Goal: Information Seeking & Learning: Learn about a topic

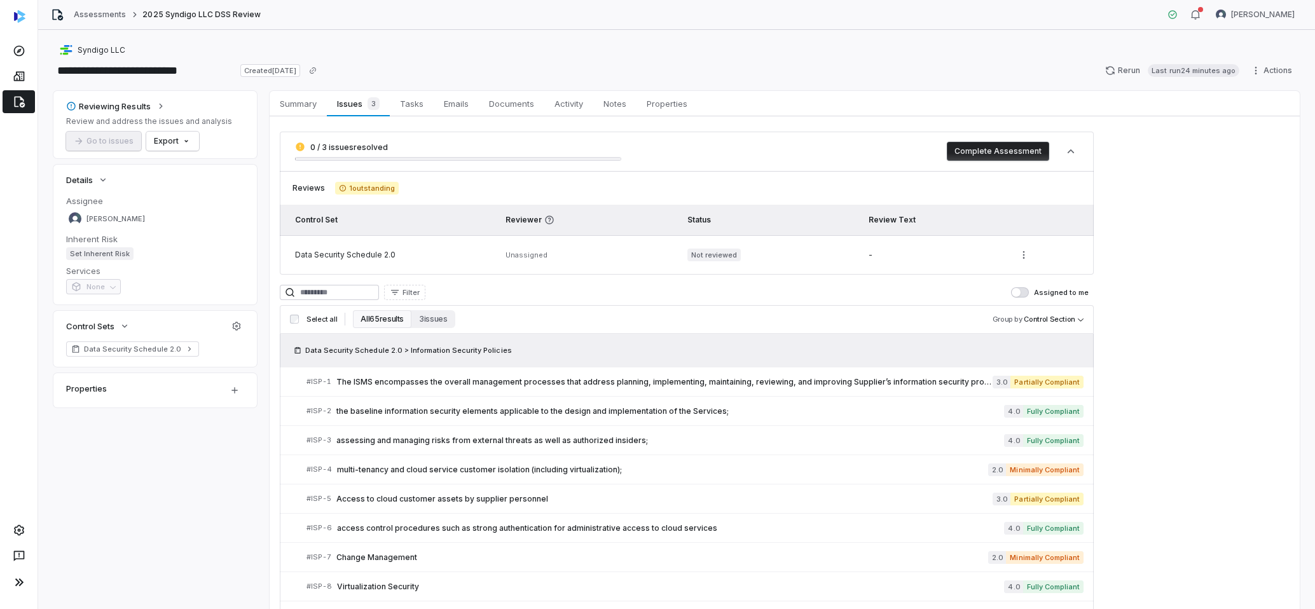
click at [371, 191] on span "1 outstanding" at bounding box center [367, 188] width 64 height 13
click at [438, 325] on button "3 issues" at bounding box center [432, 319] width 43 height 18
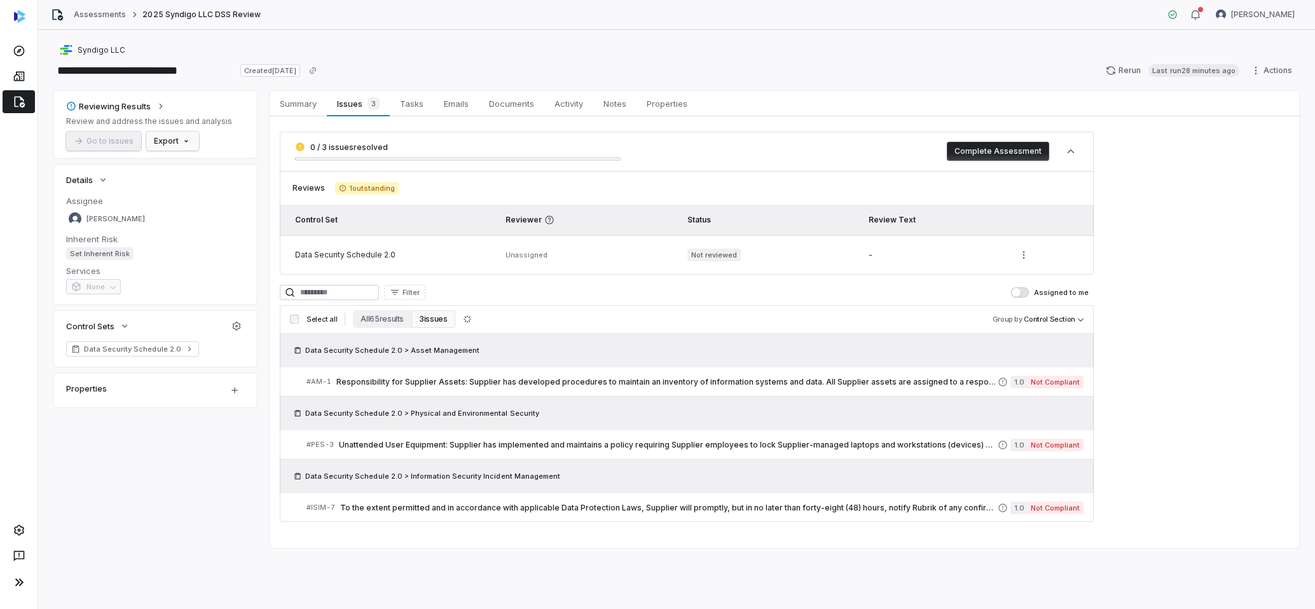
click at [177, 139] on html "**********" at bounding box center [657, 304] width 1315 height 609
click at [205, 169] on div "Export as PDF" at bounding box center [194, 168] width 90 height 20
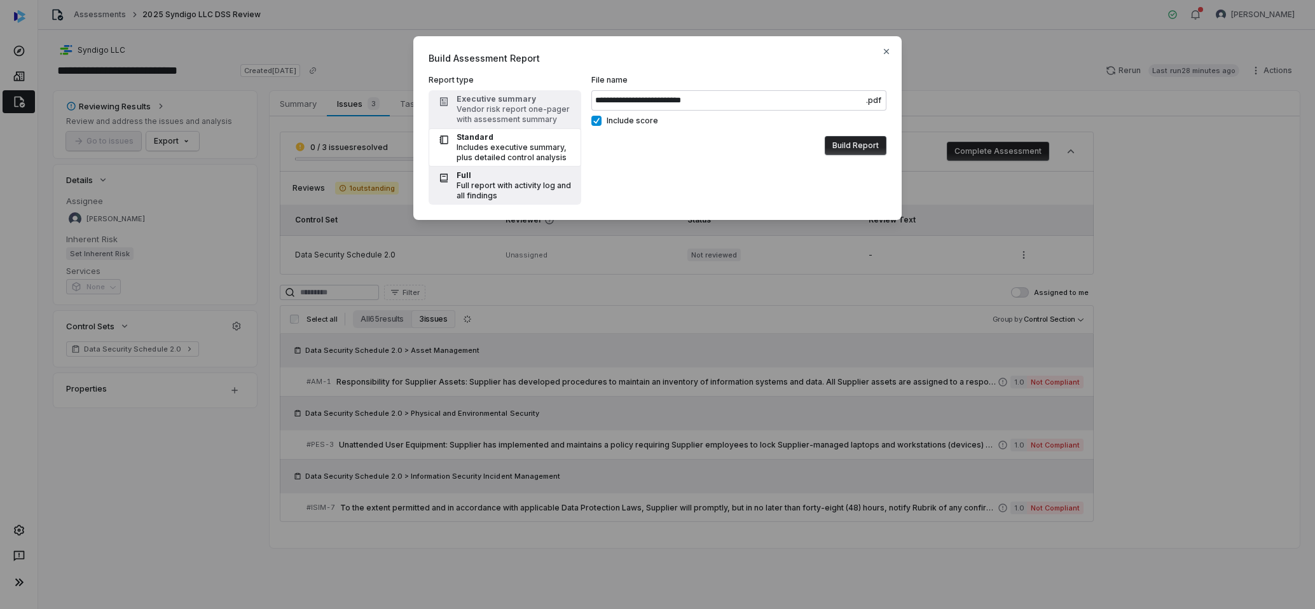
click at [528, 176] on div "Full" at bounding box center [514, 175] width 117 height 10
type input "**********"
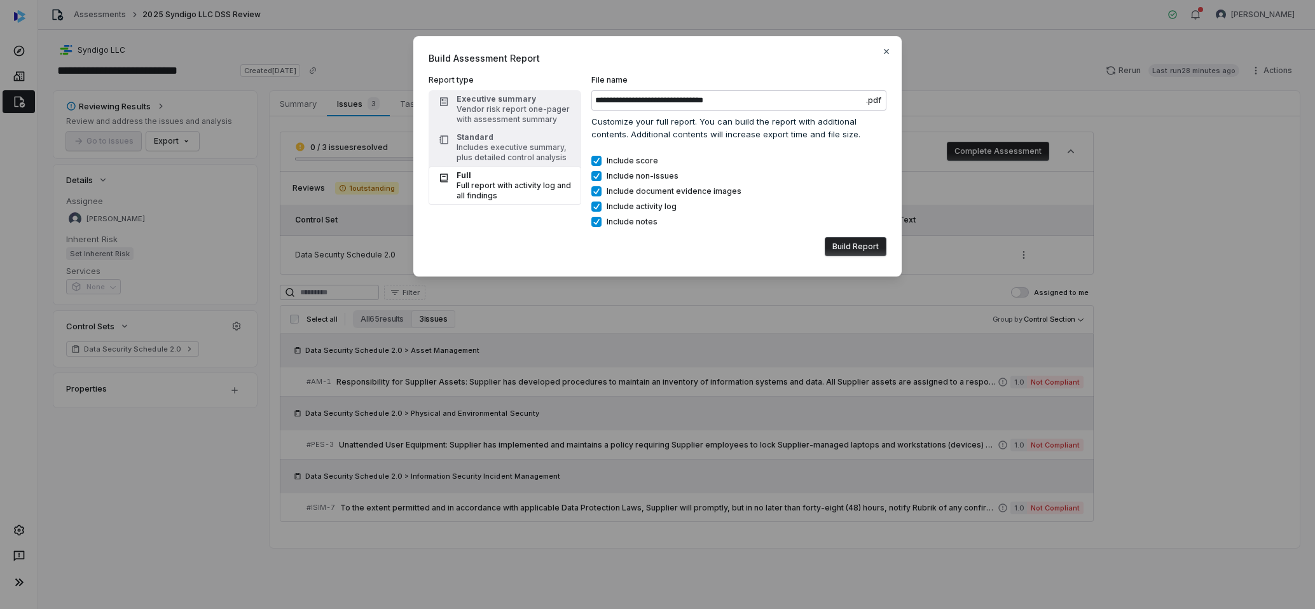
click at [869, 244] on button "Build Report" at bounding box center [855, 246] width 62 height 19
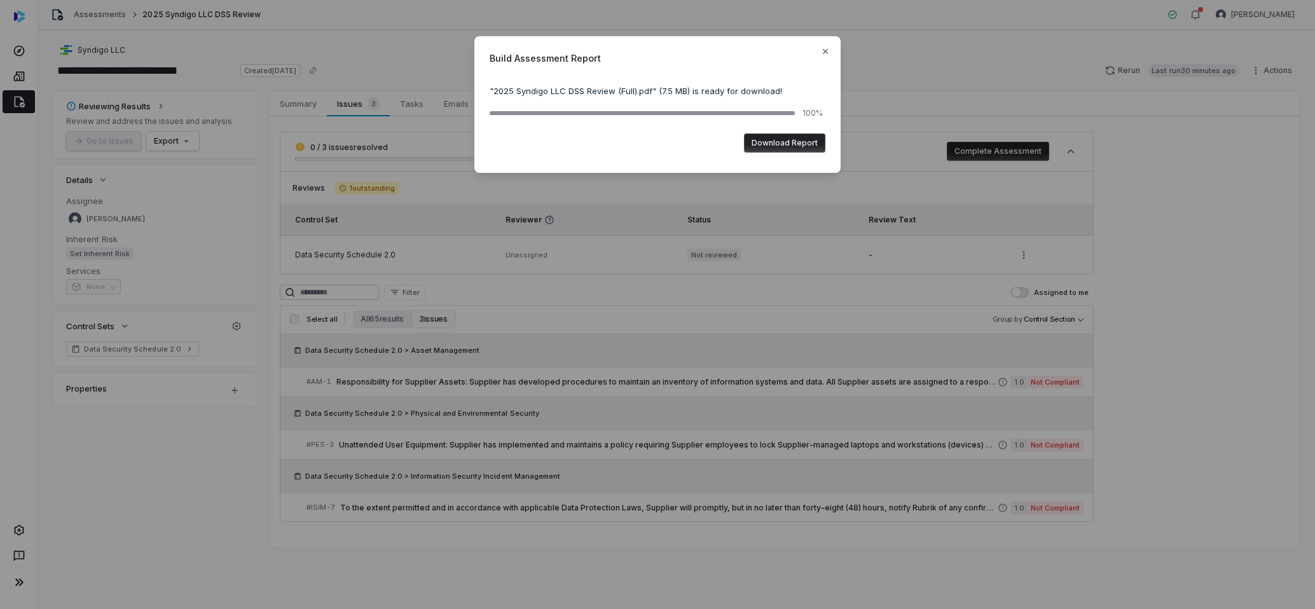
click at [802, 146] on button "Download Report" at bounding box center [784, 142] width 81 height 19
click at [823, 54] on icon "button" at bounding box center [825, 51] width 5 height 5
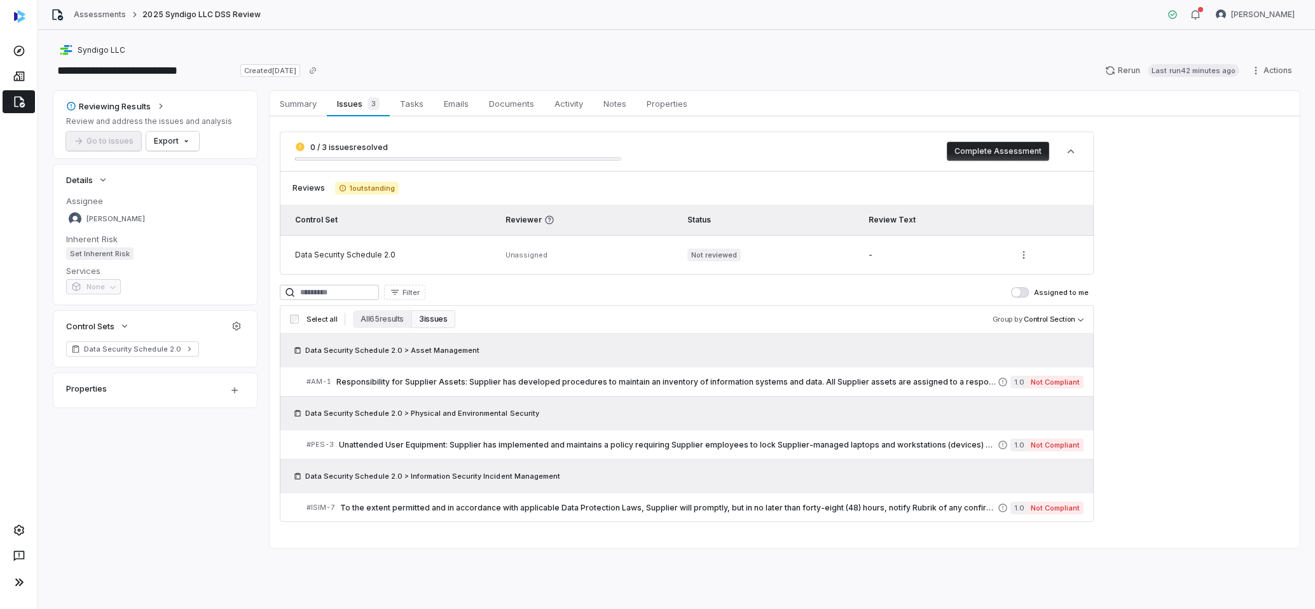
click at [1171, 310] on div "0 / 3 issues resolved Complete Assessment Reviews 1 outstanding Control Set Rev…" at bounding box center [785, 326] width 1030 height 421
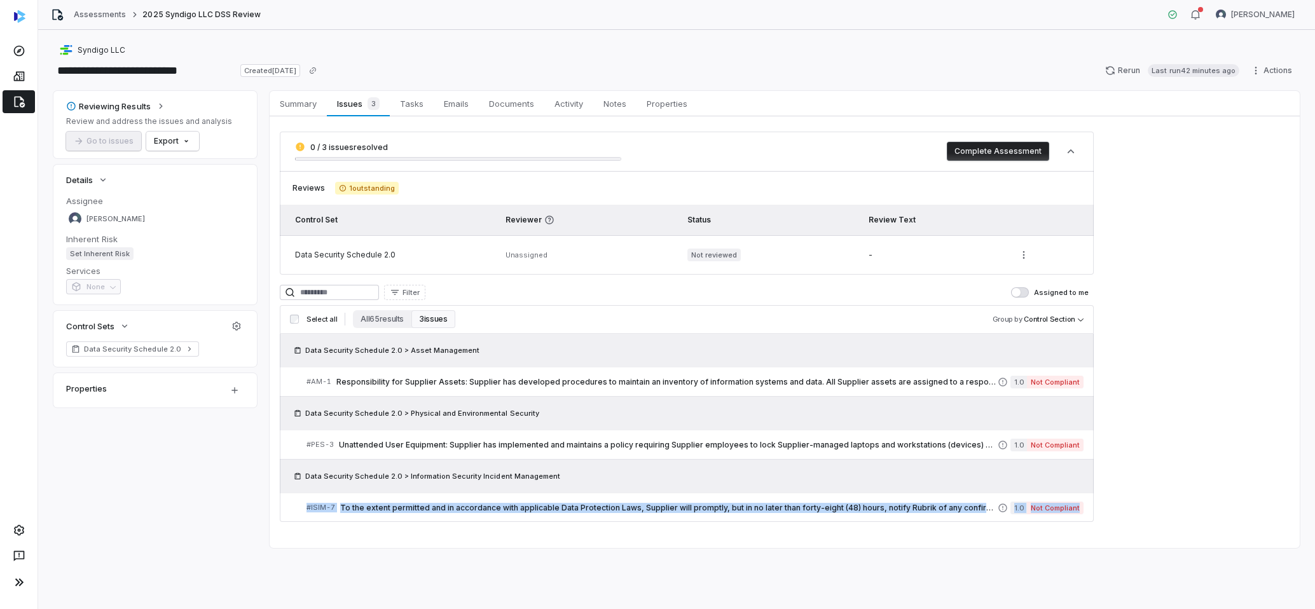
drag, startPoint x: 1135, startPoint y: 533, endPoint x: 343, endPoint y: 482, distance: 793.7
click at [343, 482] on div "0 / 3 issues resolved Complete Assessment Reviews 1 outstanding Control Set Rev…" at bounding box center [785, 326] width 1030 height 421
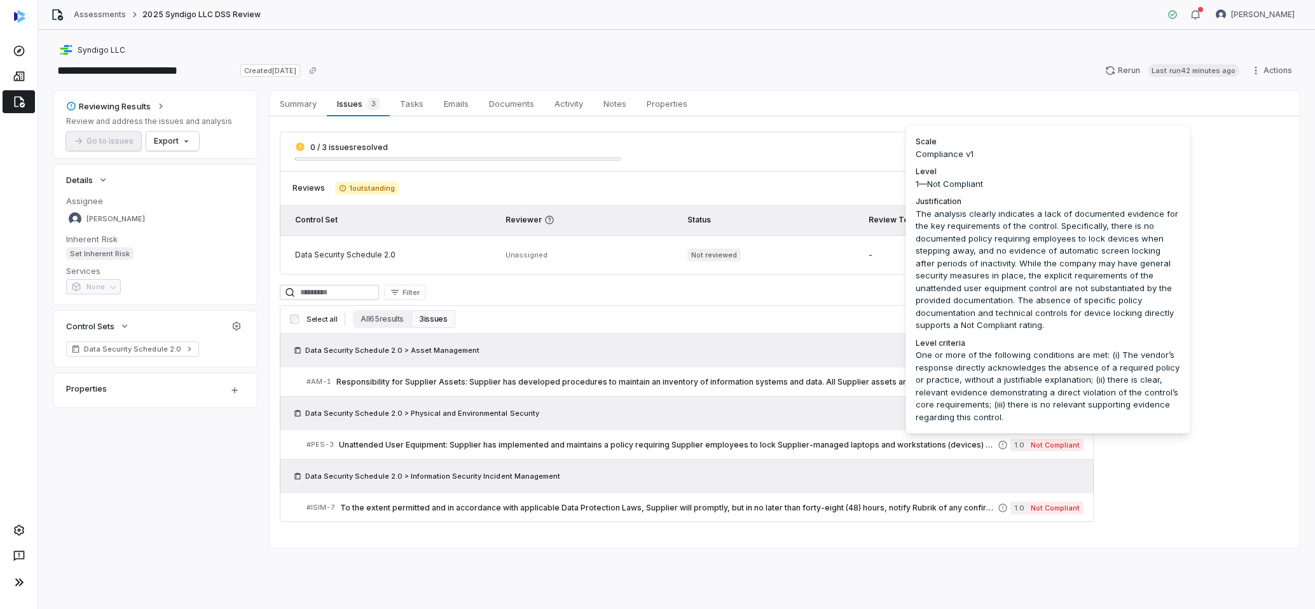
click at [1146, 418] on div "One or more of the following conditions are met: (i) The vendor’s response dire…" at bounding box center [1047, 386] width 264 height 74
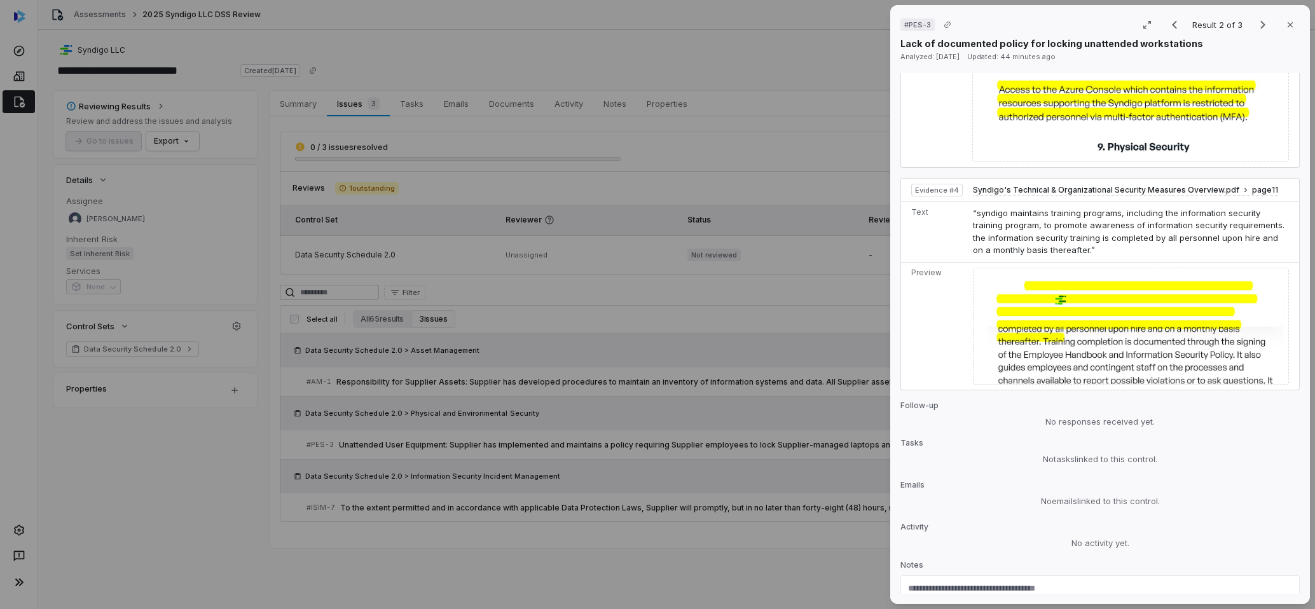
scroll to position [1215, 0]
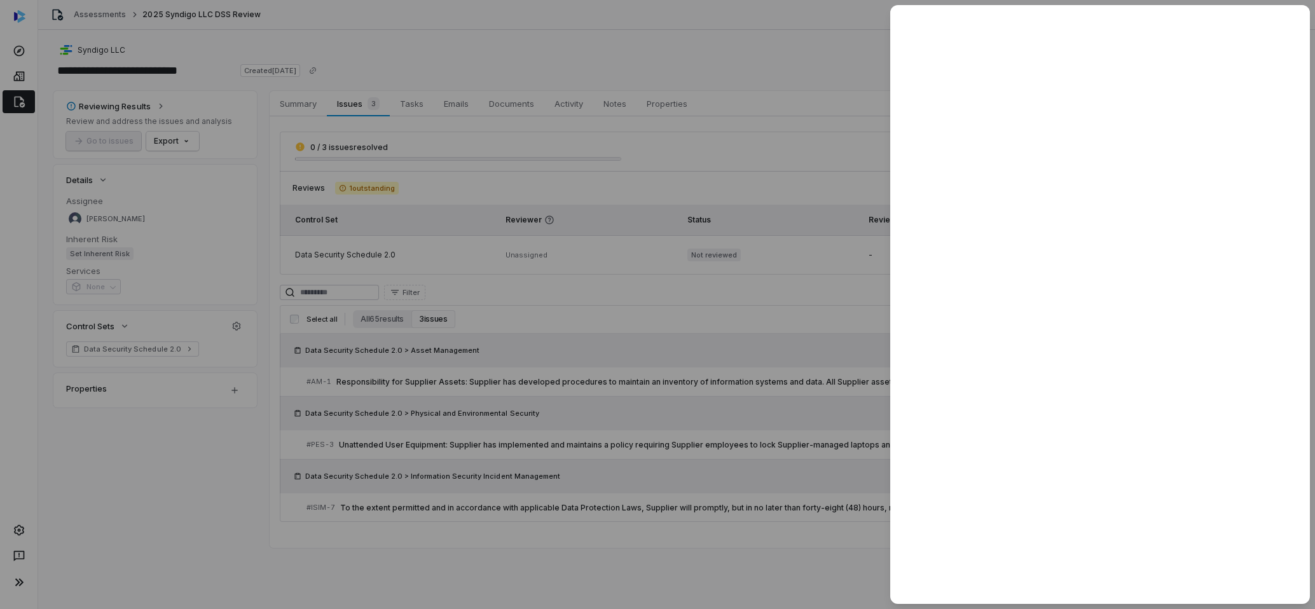
click at [193, 489] on div at bounding box center [657, 304] width 1315 height 609
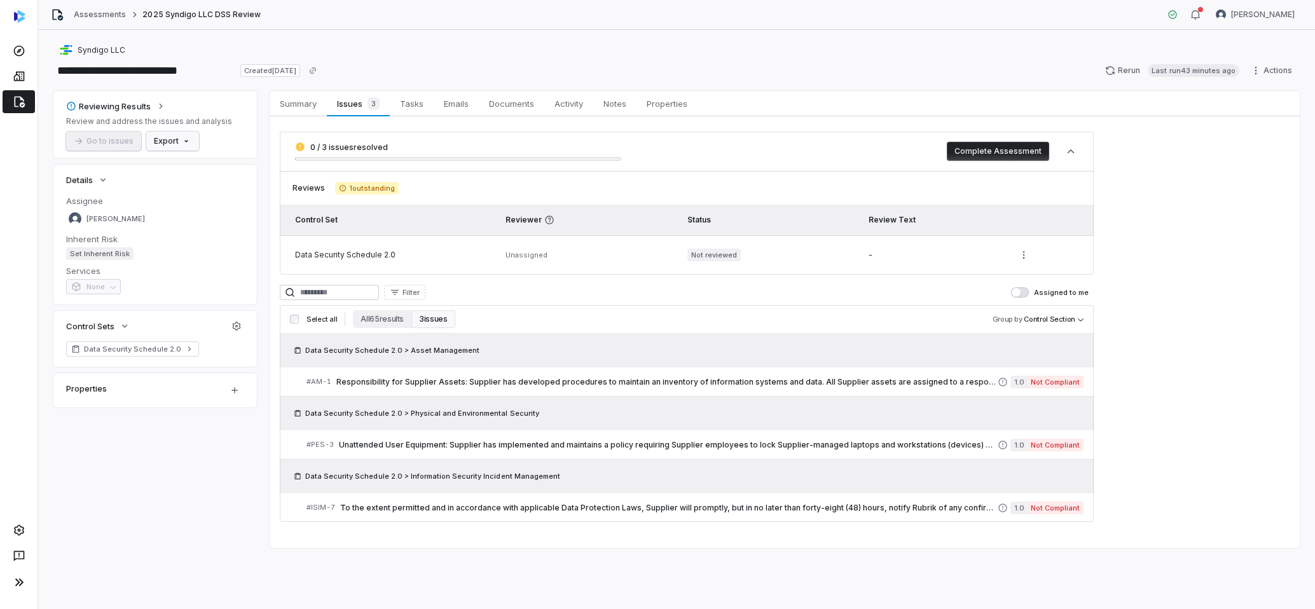
click at [177, 136] on html "**********" at bounding box center [657, 304] width 1315 height 609
click at [202, 170] on div "Export as PDF" at bounding box center [194, 168] width 90 height 20
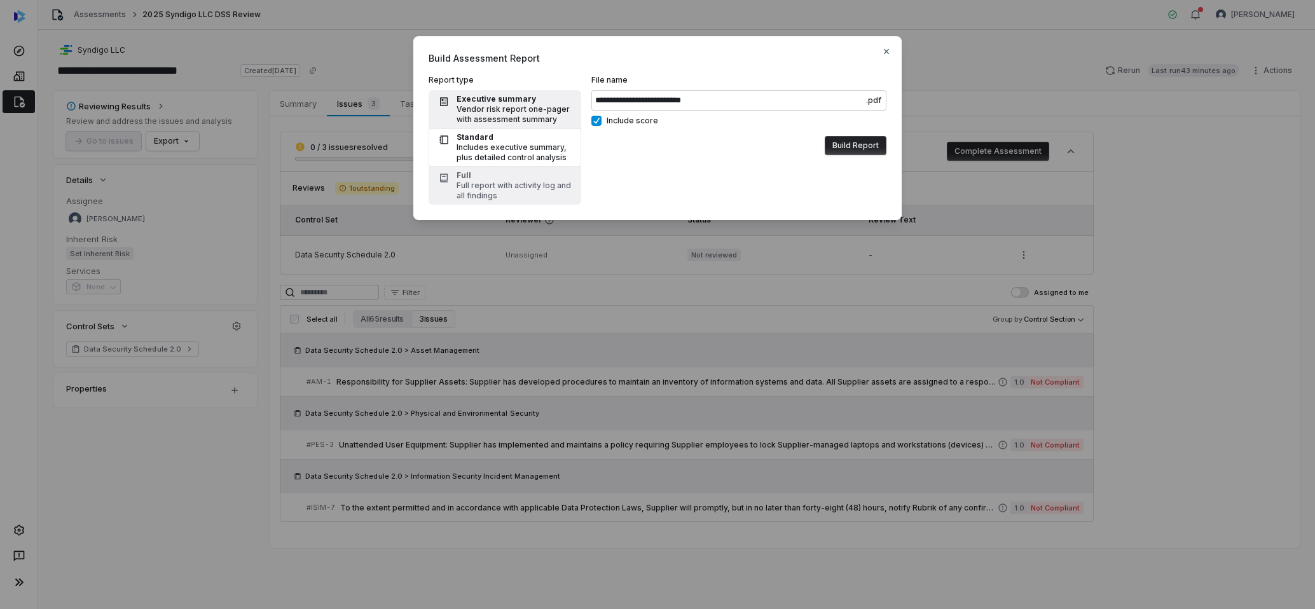
click at [509, 111] on div "Vendor risk report one-pager with assessment summary" at bounding box center [514, 114] width 117 height 20
click at [885, 51] on icon "button" at bounding box center [886, 51] width 5 height 5
type input "**********"
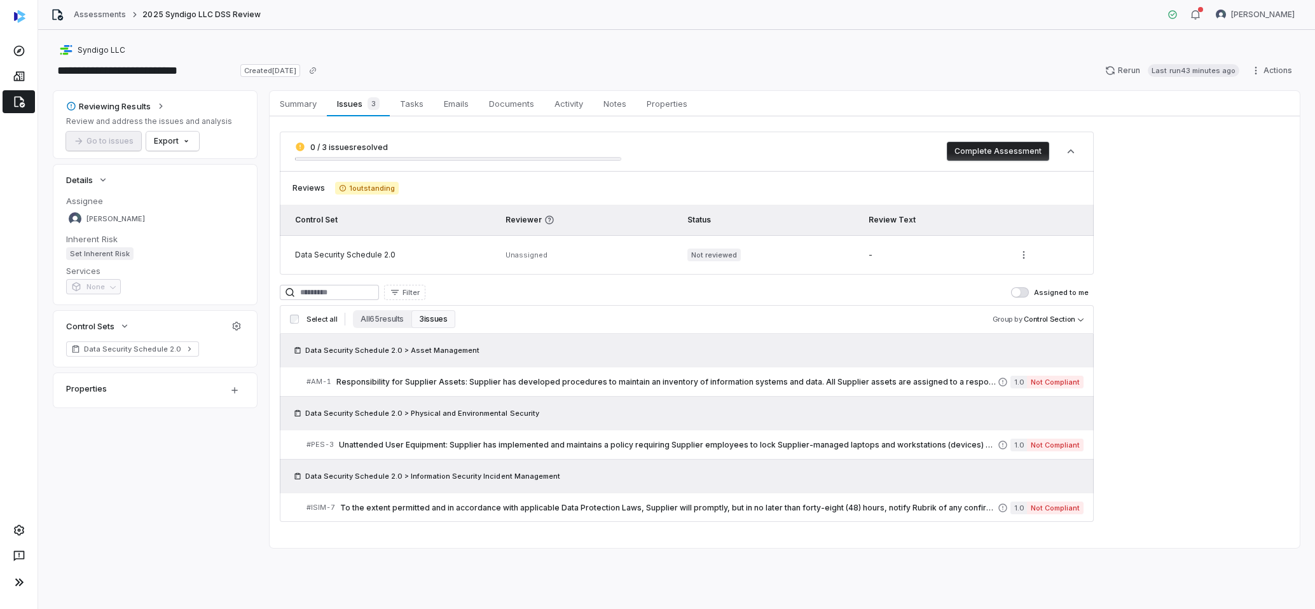
click at [1183, 214] on div "0 / 3 issues resolved Complete Assessment Reviews 1 outstanding Control Set Rev…" at bounding box center [785, 326] width 1030 height 421
click at [1073, 156] on icon "button" at bounding box center [1070, 151] width 13 height 13
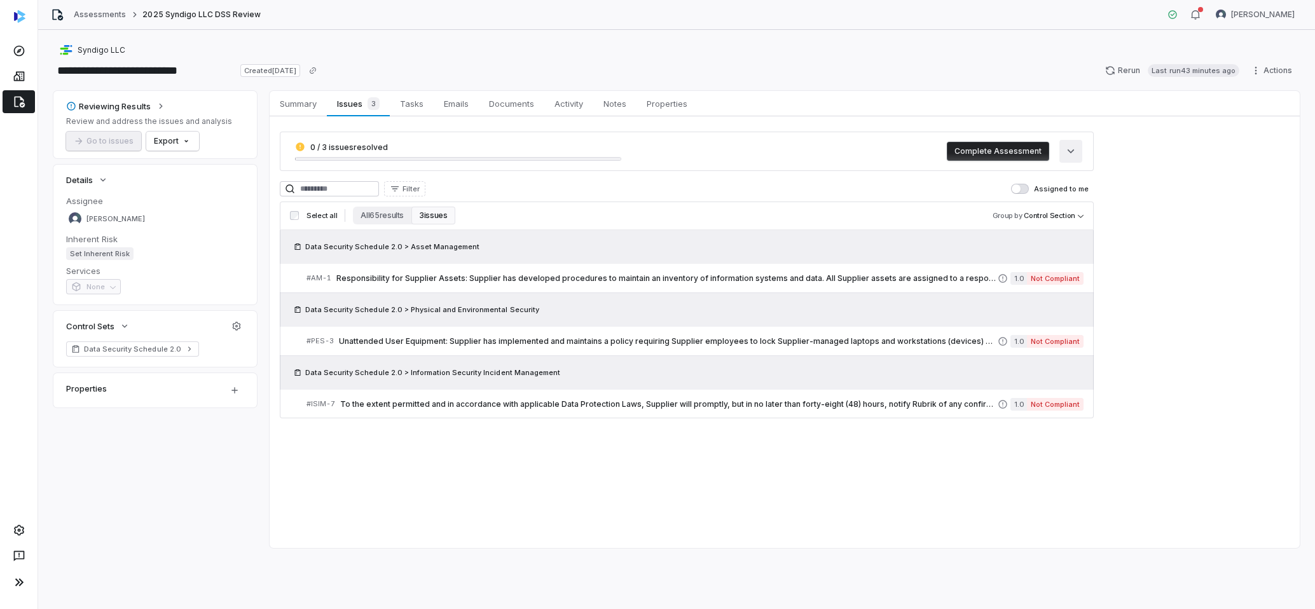
click at [1073, 156] on icon "button" at bounding box center [1070, 151] width 13 height 13
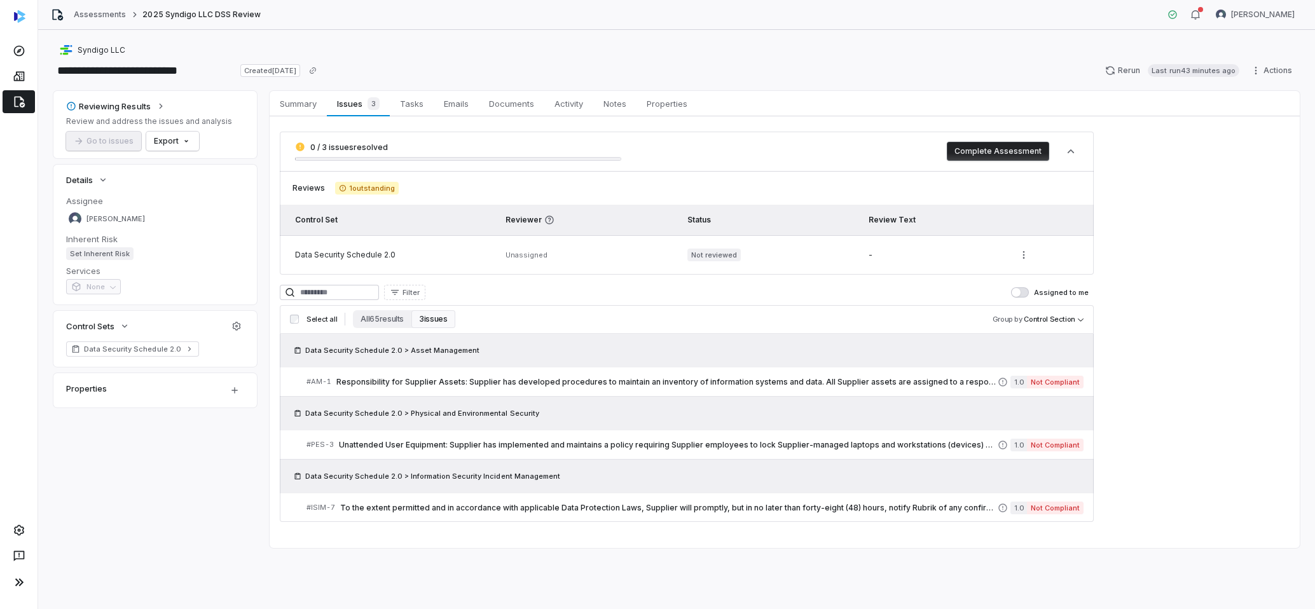
click at [555, 184] on div "Reviews 1 outstanding" at bounding box center [687, 188] width 814 height 13
click at [1278, 81] on div "**********" at bounding box center [676, 319] width 1276 height 579
click at [1287, 69] on html "**********" at bounding box center [657, 304] width 1315 height 609
click at [1163, 138] on html "**********" at bounding box center [657, 304] width 1315 height 609
click at [415, 113] on link "Tasks Tasks" at bounding box center [412, 103] width 44 height 25
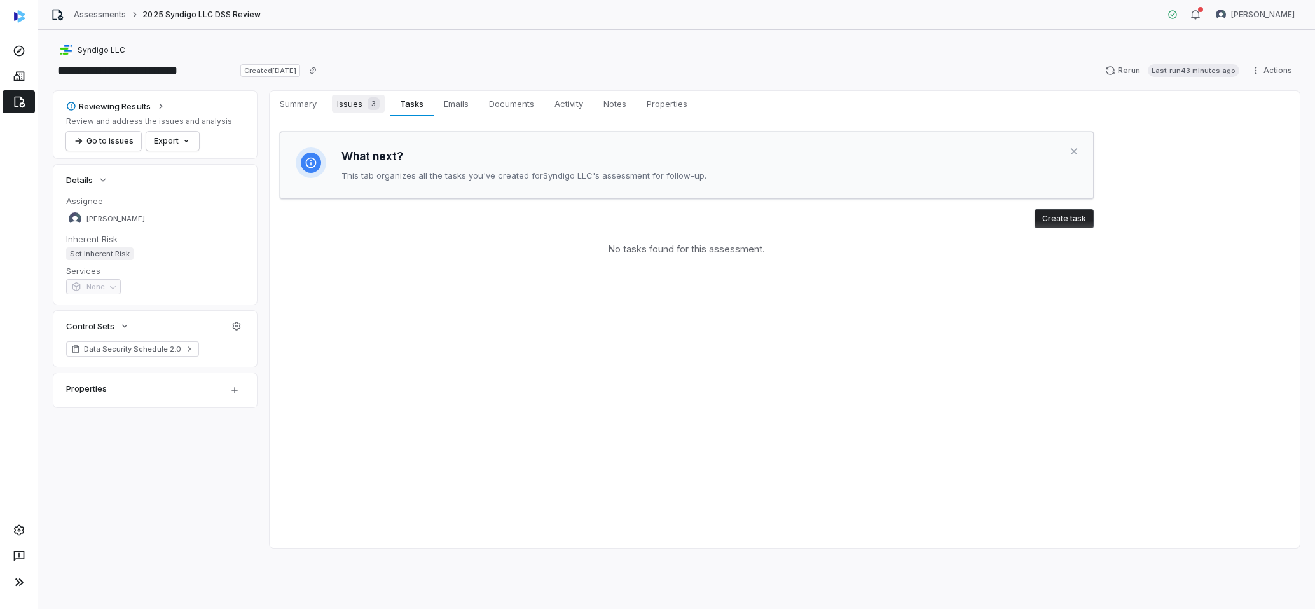
click at [368, 114] on link "Issues 3 Issues 3" at bounding box center [358, 103] width 63 height 25
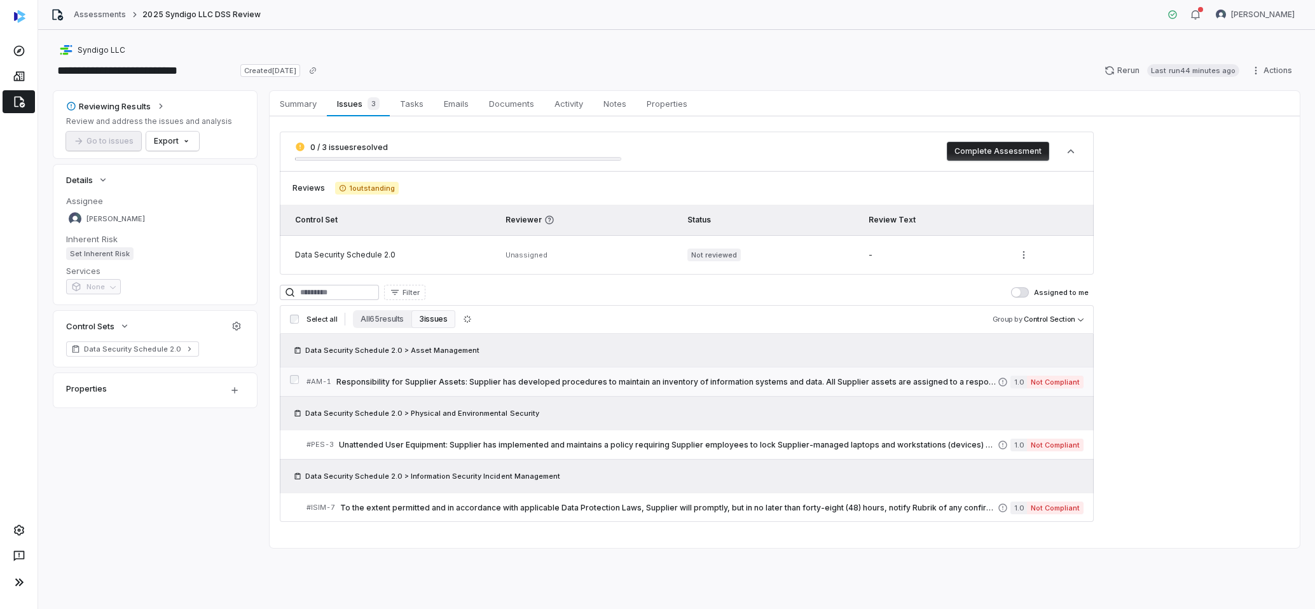
click at [512, 389] on link "# AM-1 Responsibility for Supplier Assets: Supplier has developed procedures to…" at bounding box center [694, 381] width 777 height 29
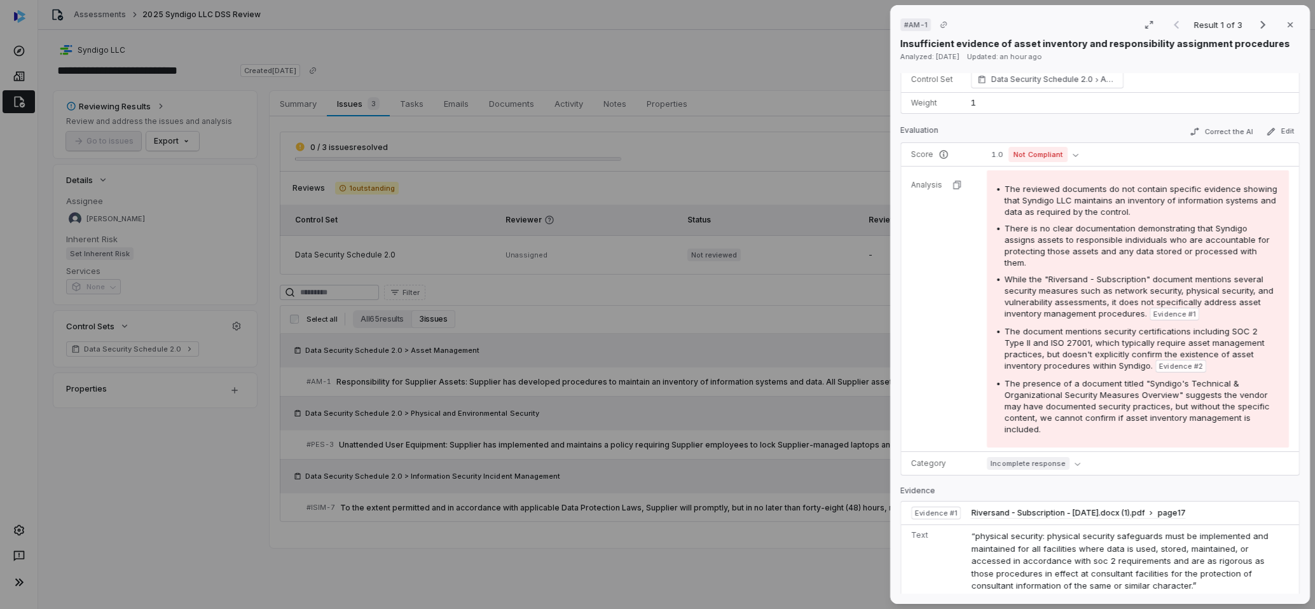
scroll to position [137, 0]
click at [1067, 248] on span "There is no clear documentation demonstrating that Syndigo assigns assets to re…" at bounding box center [1136, 248] width 265 height 44
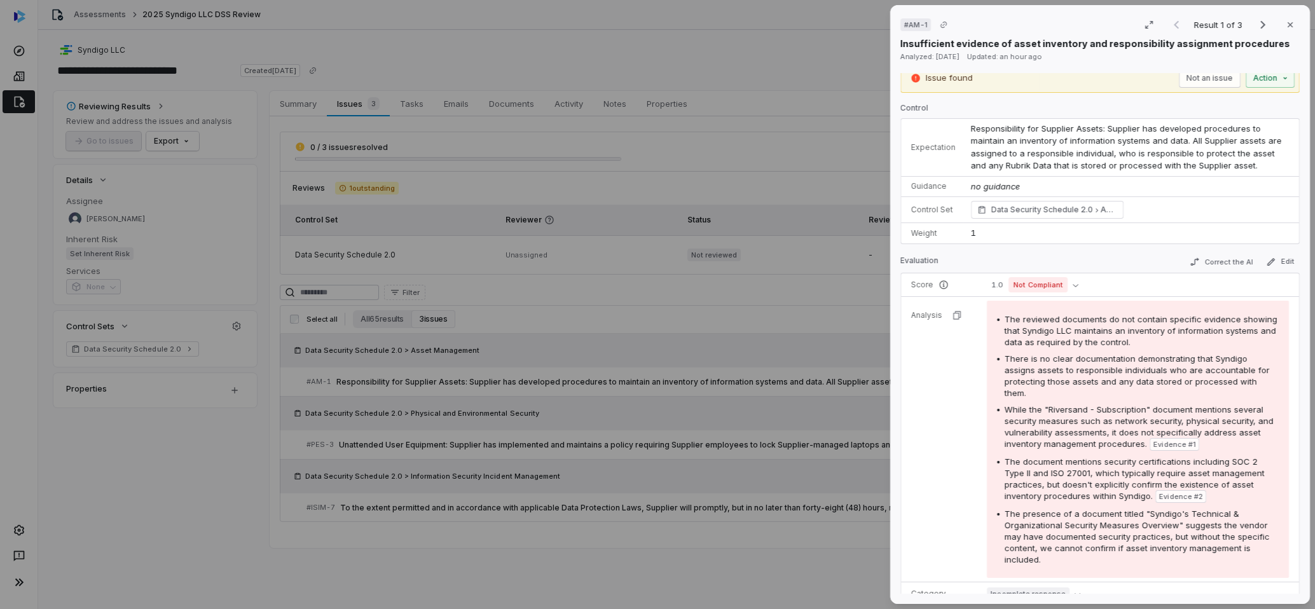
scroll to position [7, 0]
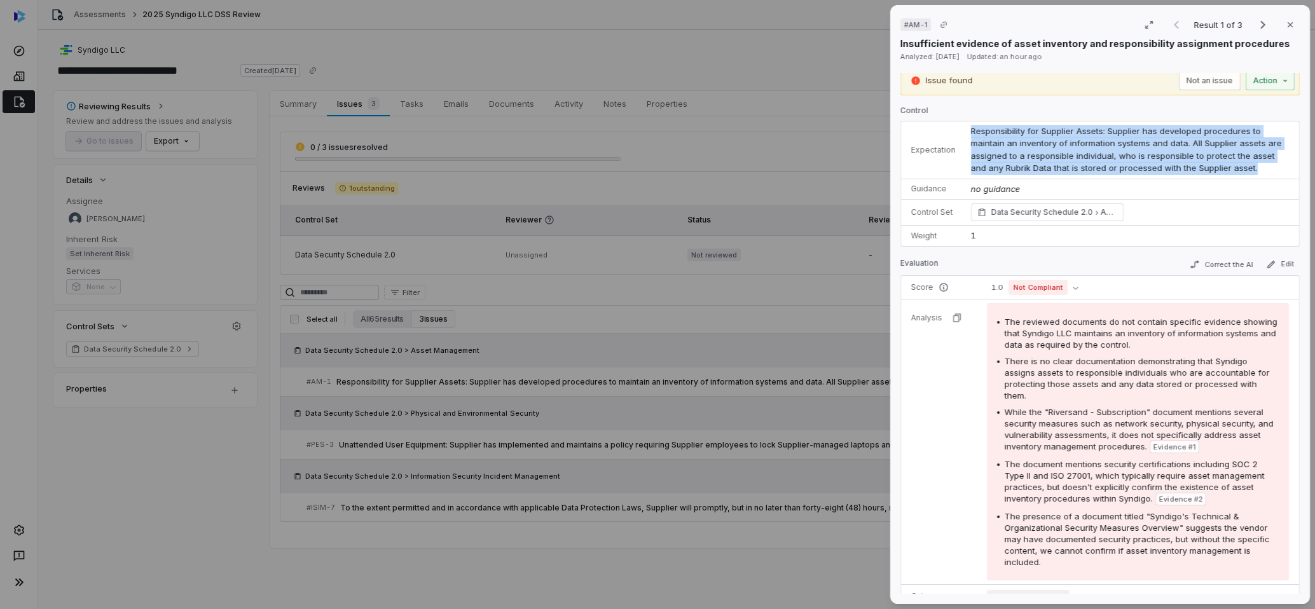
drag, startPoint x: 969, startPoint y: 130, endPoint x: 1203, endPoint y: 164, distance: 236.4
click at [1203, 165] on td "Responsibility for Supplier Assets: Supplier has developed procedures to mainta…" at bounding box center [1131, 150] width 336 height 58
copy span "Responsibility for Supplier Assets: Supplier has developed procedures to mainta…"
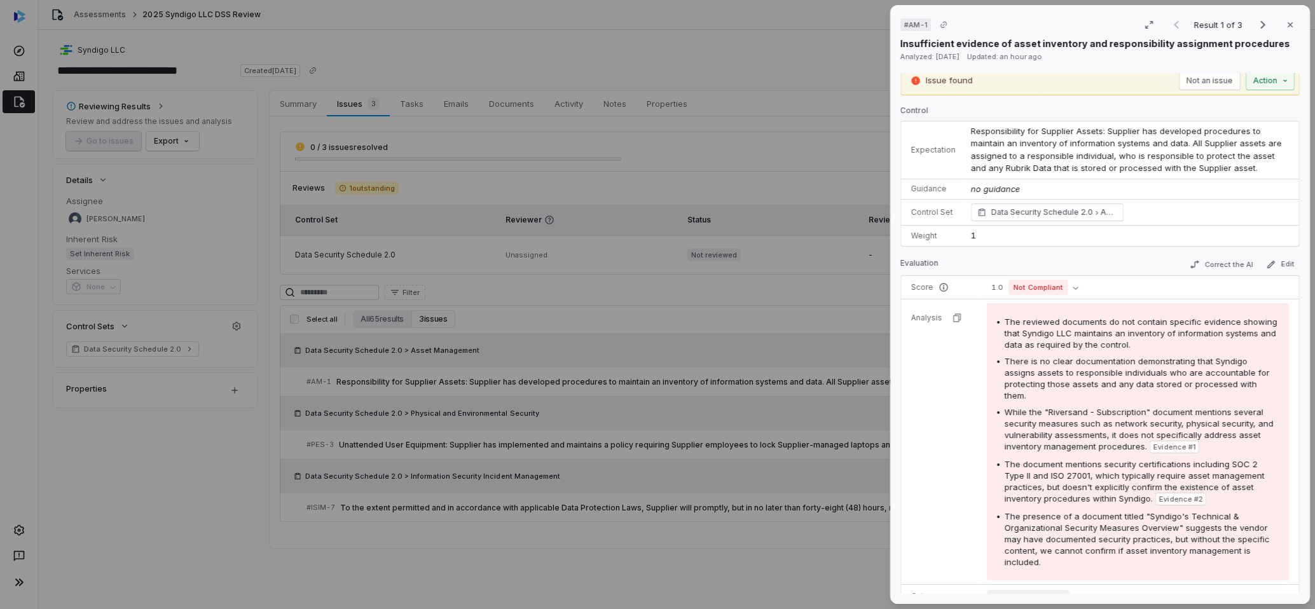
click at [1005, 511] on span "The presence of a document titled "Syndigo's Technical & Organizational Securit…" at bounding box center [1136, 539] width 265 height 56
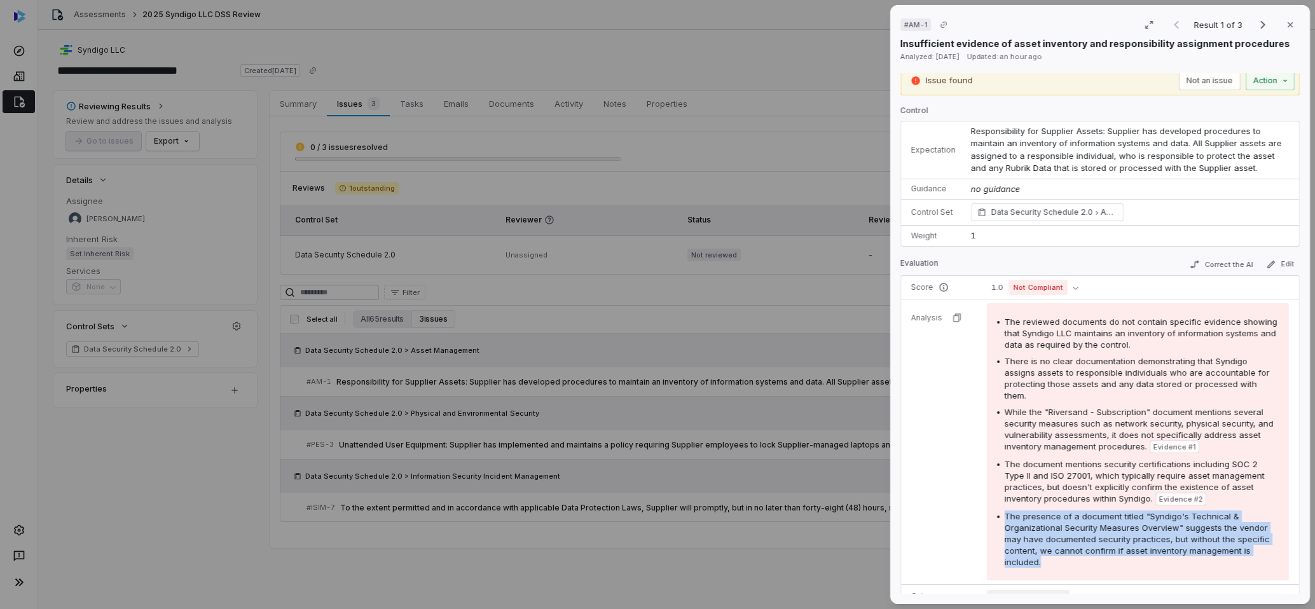
drag, startPoint x: 1005, startPoint y: 503, endPoint x: 1042, endPoint y: 548, distance: 57.8
click at [1042, 548] on div "The presence of a document titled "Syndigo's Technical & Organizational Securit…" at bounding box center [1141, 538] width 274 height 57
copy span "The presence of a document titled "Syndigo's Technical & Organizational Securit…"
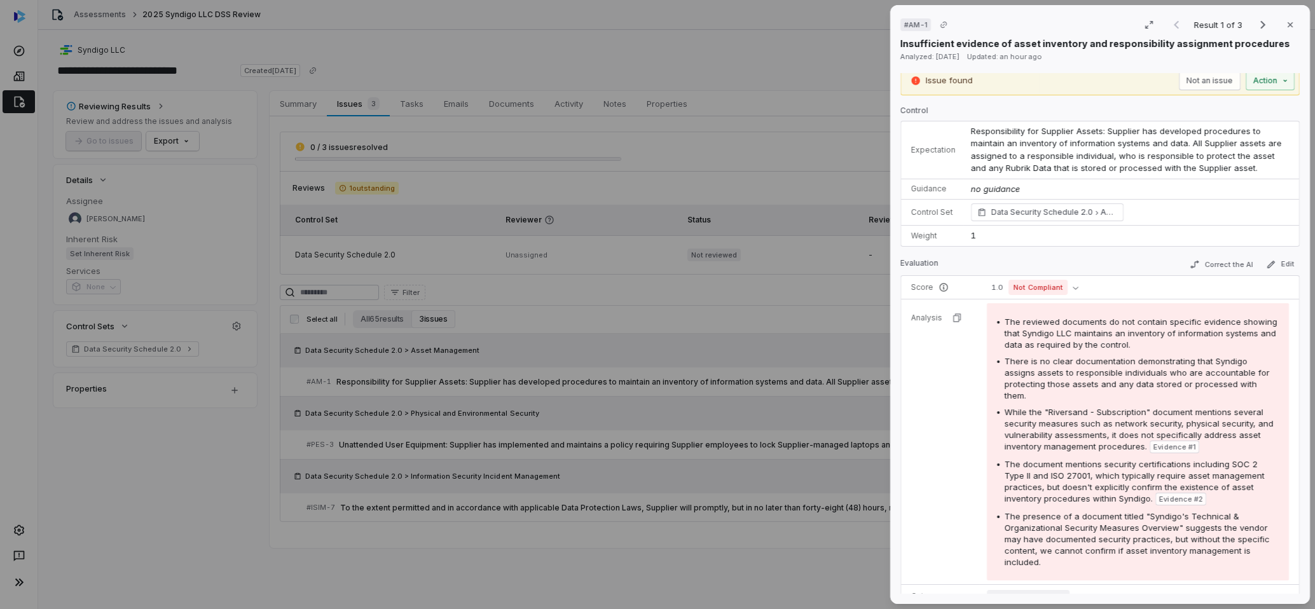
click at [534, 338] on div "# AM-1 Result 1 of 3 Close Insufficient evidence of asset inventory and respons…" at bounding box center [657, 304] width 1315 height 609
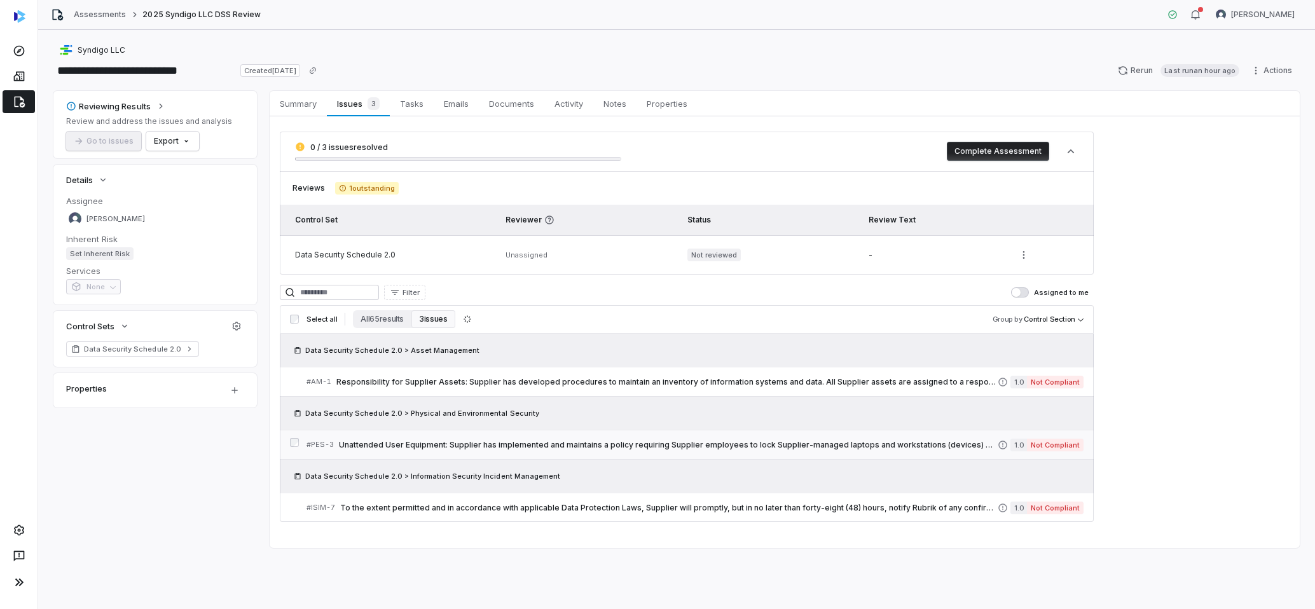
click at [615, 448] on span "Unattended User Equipment: Supplier has implemented and maintains a policy requ…" at bounding box center [668, 445] width 659 height 10
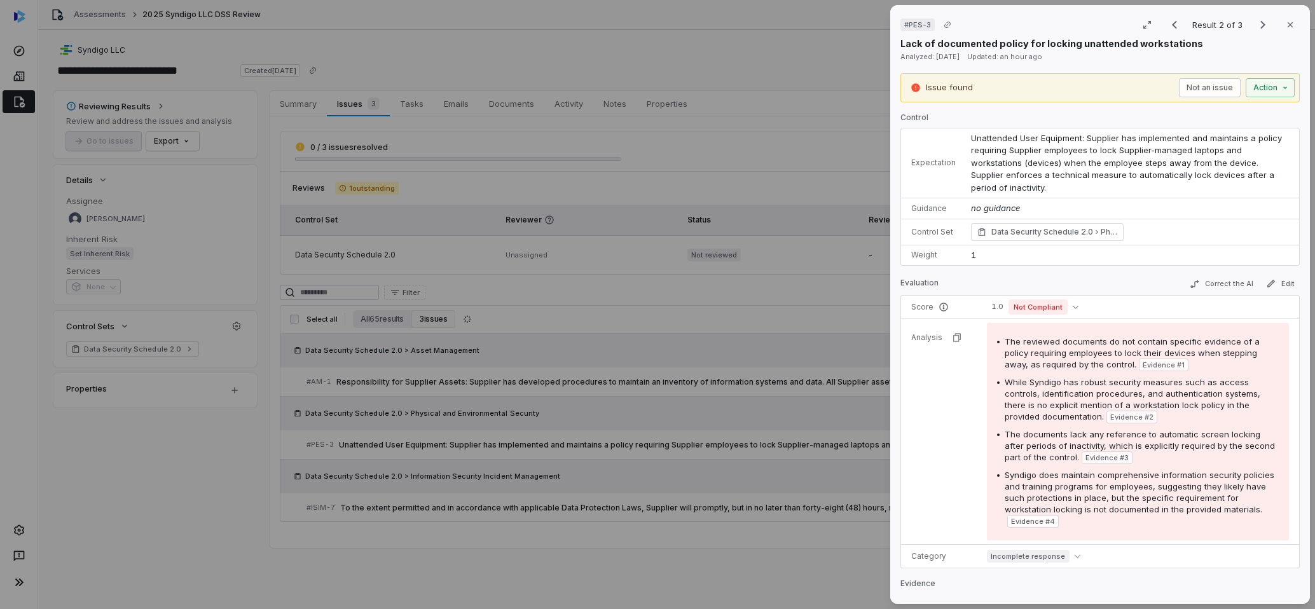
click at [963, 133] on td "Unattended User Equipment: Supplier has implemented and maintains a policy requ…" at bounding box center [1131, 163] width 336 height 70
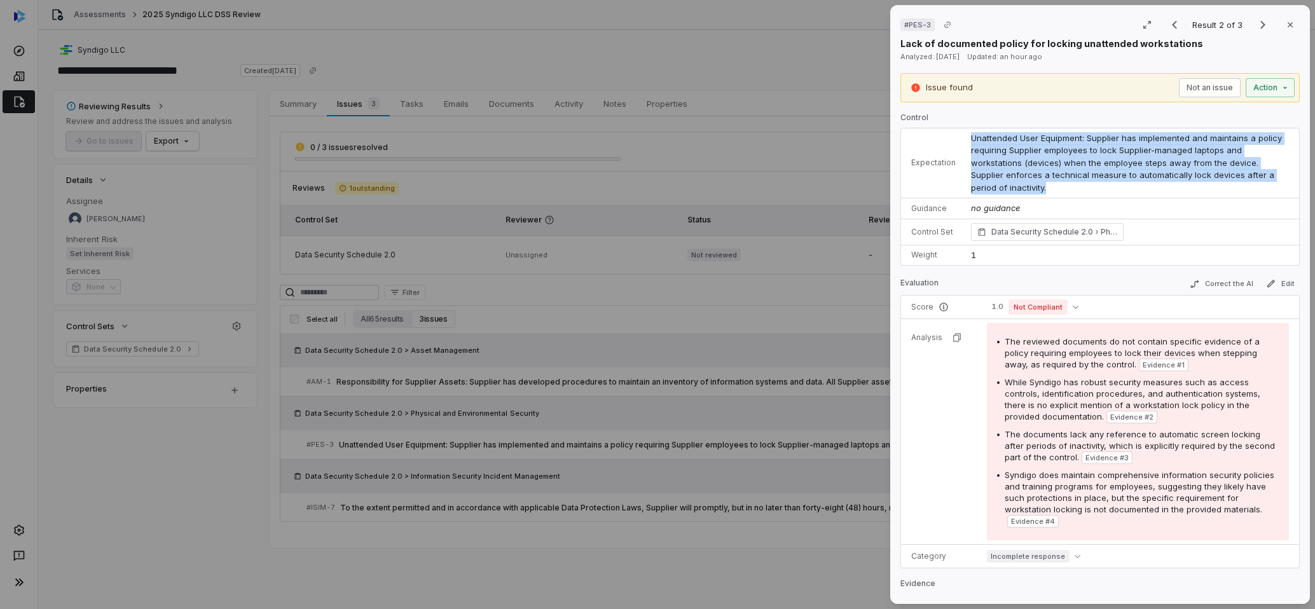
drag, startPoint x: 969, startPoint y: 139, endPoint x: 1265, endPoint y: 174, distance: 297.6
click at [1265, 174] on td "Unattended User Equipment: Supplier has implemented and maintains a policy requ…" at bounding box center [1131, 163] width 336 height 70
copy span "Unattended User Equipment: Supplier has implemented and maintains a policy requ…"
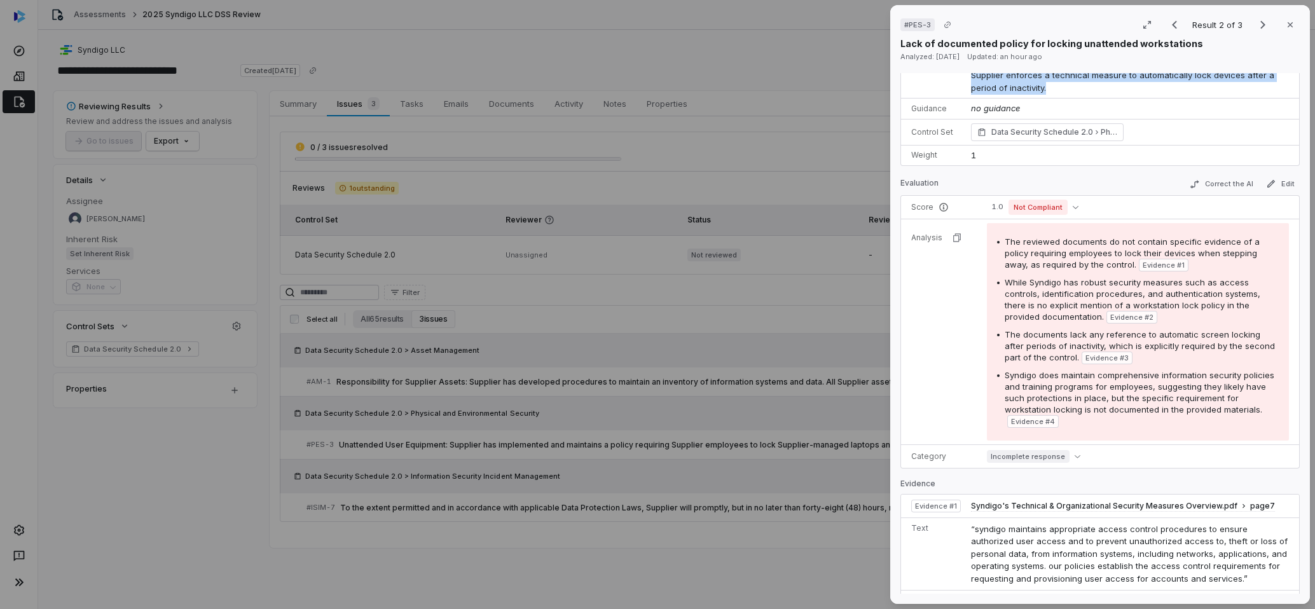
scroll to position [100, 0]
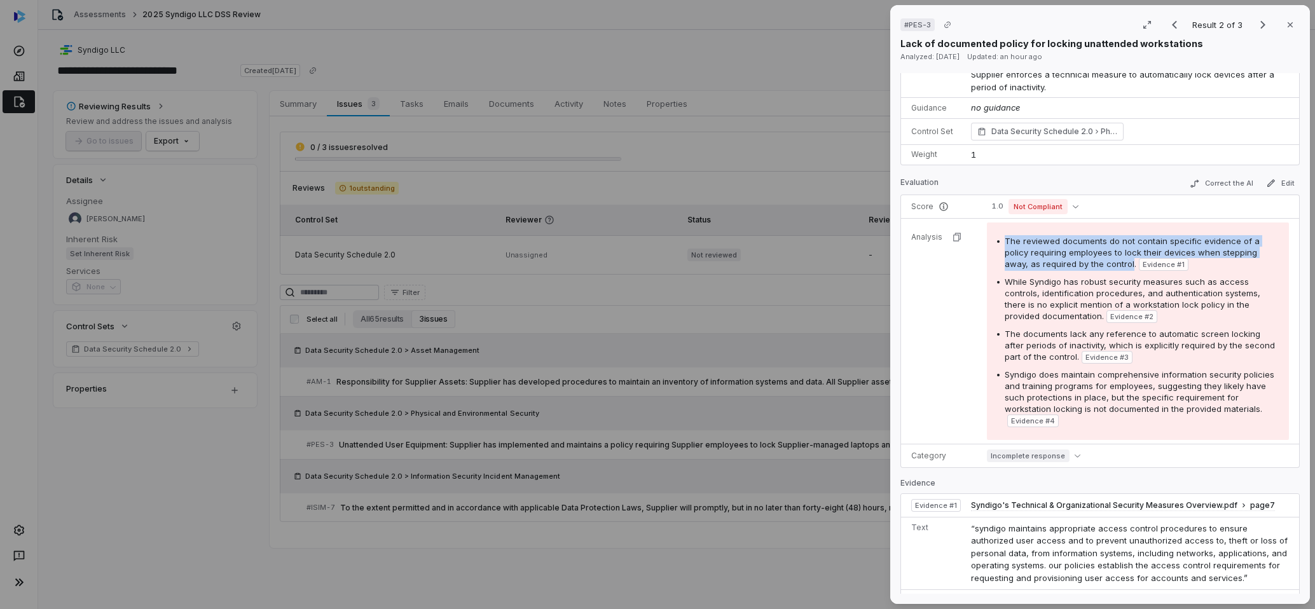
drag, startPoint x: 1093, startPoint y: 251, endPoint x: 1004, endPoint y: 231, distance: 90.7
click at [1004, 236] on span "The reviewed documents do not contain specific evidence of a policy requiring e…" at bounding box center [1131, 252] width 255 height 33
copy span "The reviewed documents do not contain specific evidence of a policy requiring e…"
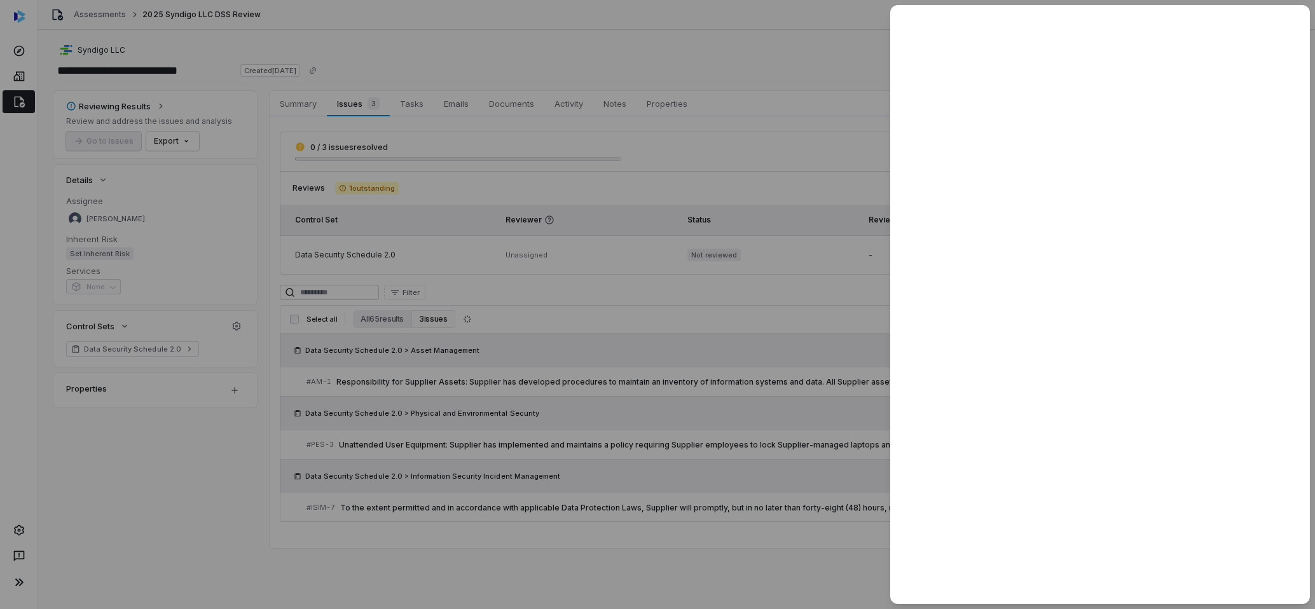
click at [505, 517] on div at bounding box center [657, 304] width 1315 height 609
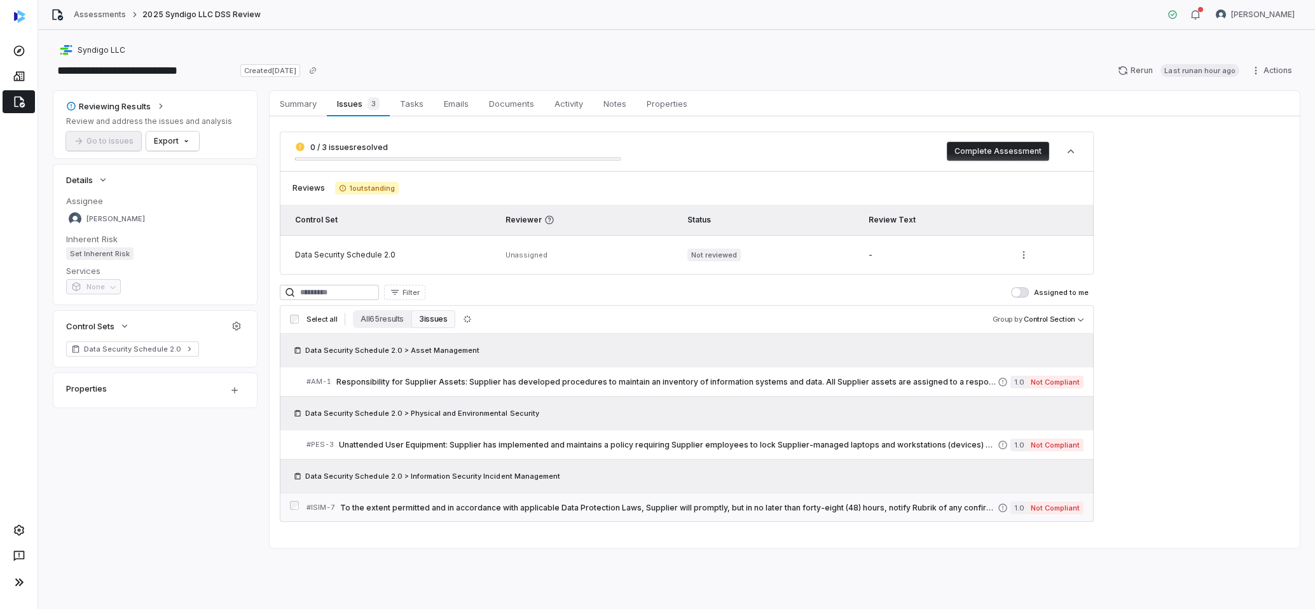
click at [507, 512] on div "# ISIM-7 To the extent permitted and in accordance with applicable Data Protect…" at bounding box center [651, 507] width 691 height 13
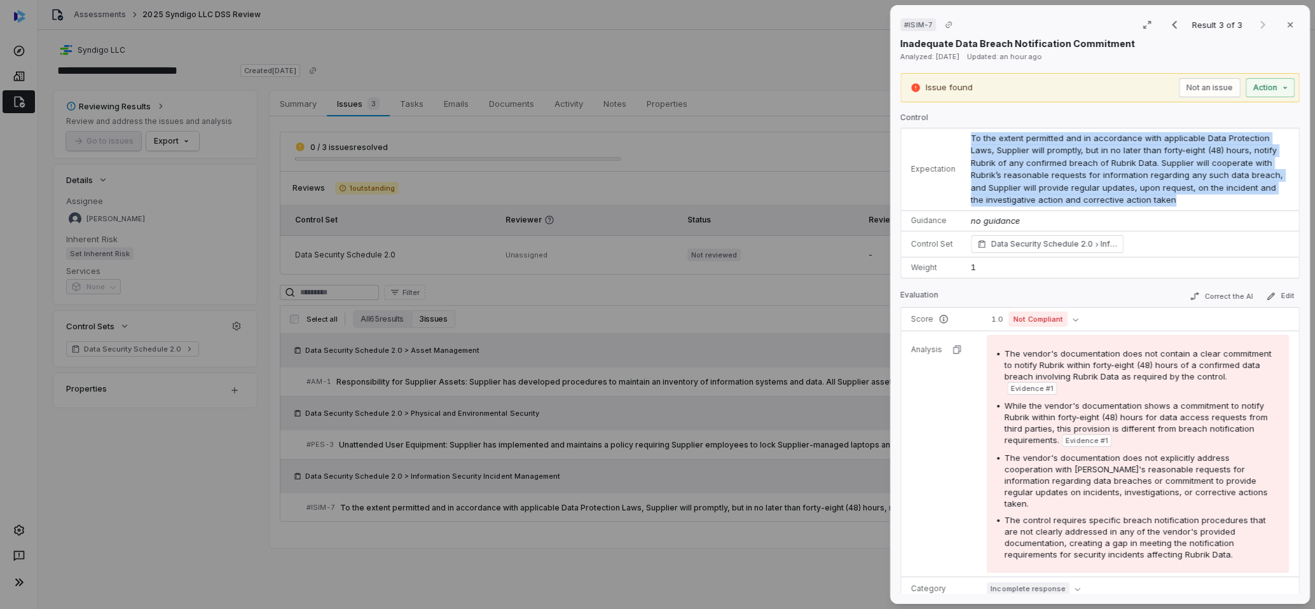
drag, startPoint x: 969, startPoint y: 137, endPoint x: 1140, endPoint y: 199, distance: 182.0
click at [1140, 199] on td "To the extent permitted and in accordance with applicable Data Protection Laws,…" at bounding box center [1131, 169] width 336 height 83
copy span "To the extent permitted and in accordance with applicable Data Protection Laws,…"
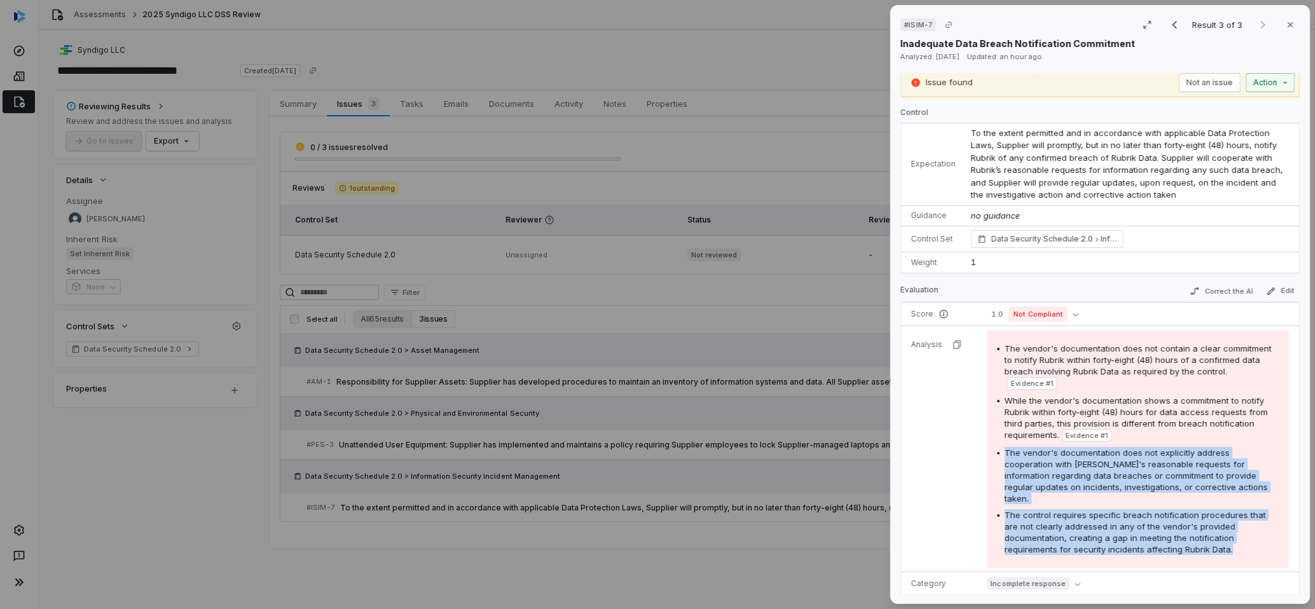
drag, startPoint x: 1133, startPoint y: 529, endPoint x: 1001, endPoint y: 442, distance: 157.4
click at [1001, 442] on div "The vendor's documentation does not contain a clear commitment to notify Rubrik…" at bounding box center [1138, 449] width 282 height 212
copy div "The vendor's documentation does not explicitly address cooperation with [PERSON…"
